Goal: Find contact information: Find contact information

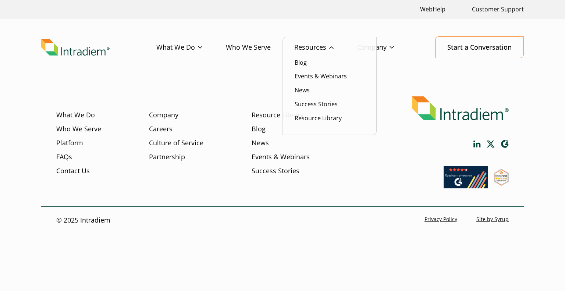
click at [308, 79] on link "Events & Webinars" at bounding box center [321, 76] width 52 height 8
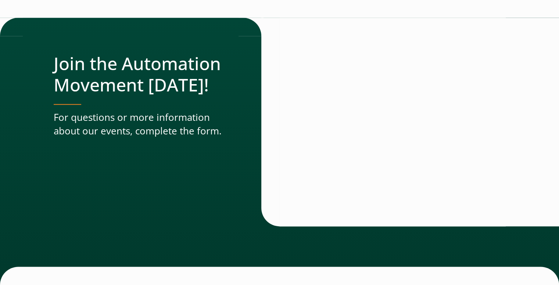
scroll to position [1114, 0]
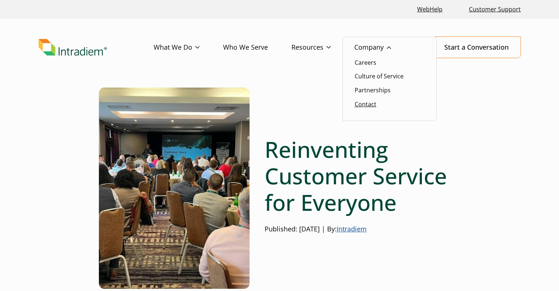
click at [371, 103] on link "Contact" at bounding box center [366, 104] width 22 height 8
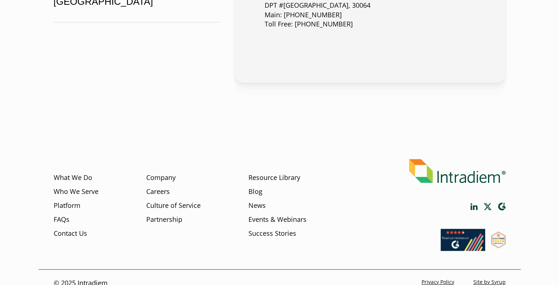
scroll to position [490, 0]
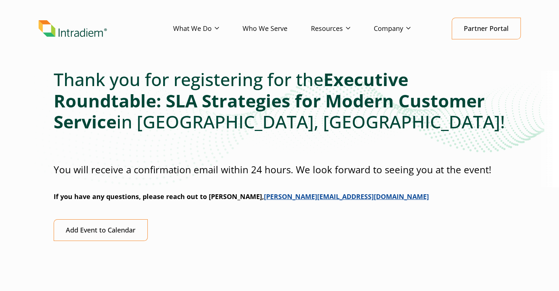
click at [222, 199] on strong "If you have any questions, please reach out to [PERSON_NAME], [PERSON_NAME][EMA…" at bounding box center [242, 196] width 376 height 9
drag, startPoint x: 222, startPoint y: 199, endPoint x: 373, endPoint y: 198, distance: 150.8
click at [373, 198] on strong "If you have any questions, please reach out to [PERSON_NAME], [PERSON_NAME][EMA…" at bounding box center [242, 196] width 376 height 9
copy strong "[PERSON_NAME], [PERSON_NAME][EMAIL_ADDRESS][DOMAIN_NAME]"
